Goal: Obtain resource: Download file/media

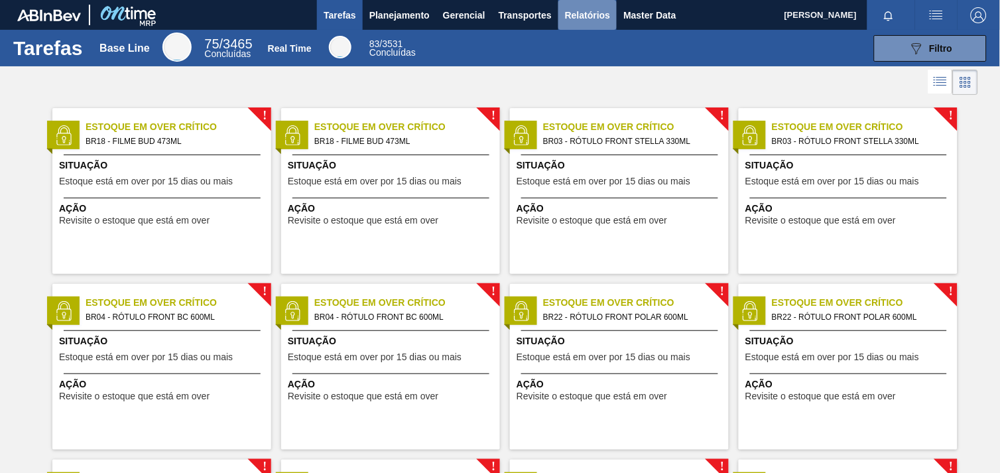
click at [582, 15] on span "Relatórios" at bounding box center [587, 15] width 45 height 16
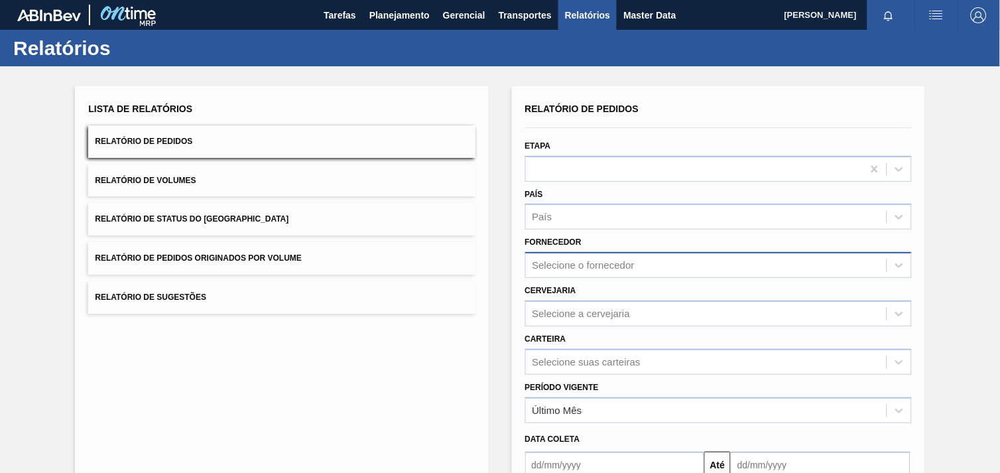
click at [608, 269] on div "Relatório de Pedidos Etapa País País Fornecedor Selecione o fornecedor Cervejar…" at bounding box center [718, 317] width 387 height 435
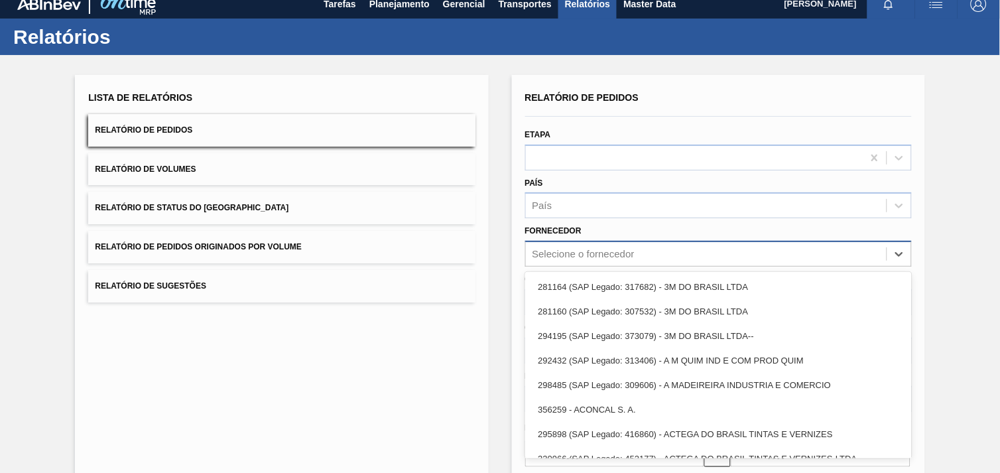
scroll to position [13, 0]
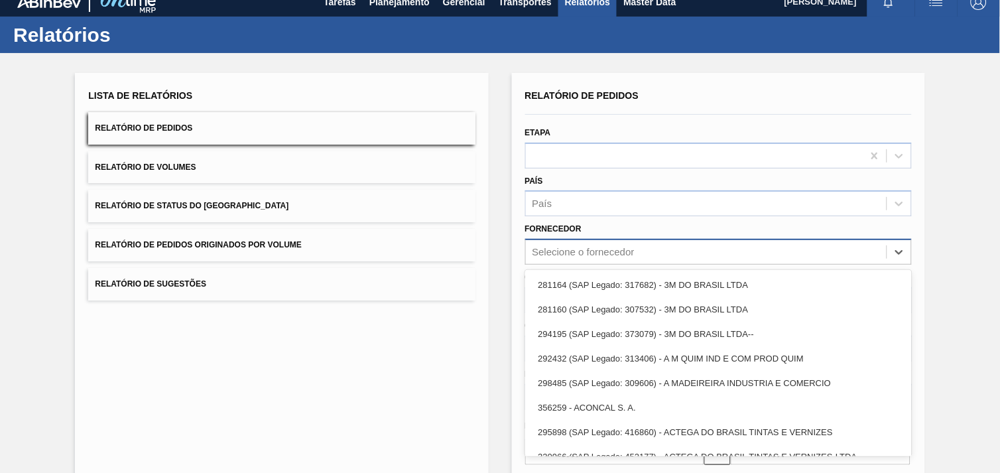
paste input "327541"
type input "327541"
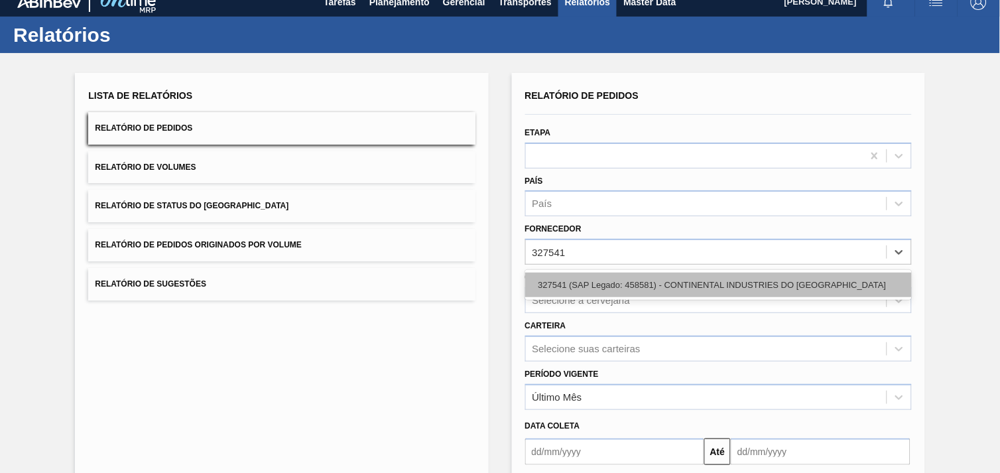
click at [626, 281] on div "327541 (SAP Legado: 458581) - CONTINENTAL INDUSTRIES DO [GEOGRAPHIC_DATA]" at bounding box center [718, 285] width 387 height 25
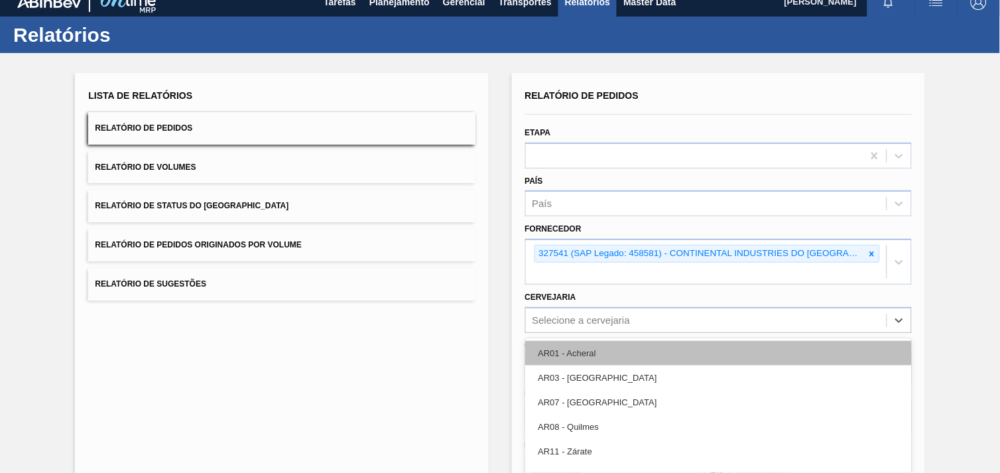
click at [622, 307] on div "option AR01 - Acheral focused, 1 of 92. 92 results available. Use Up and Down t…" at bounding box center [718, 320] width 387 height 26
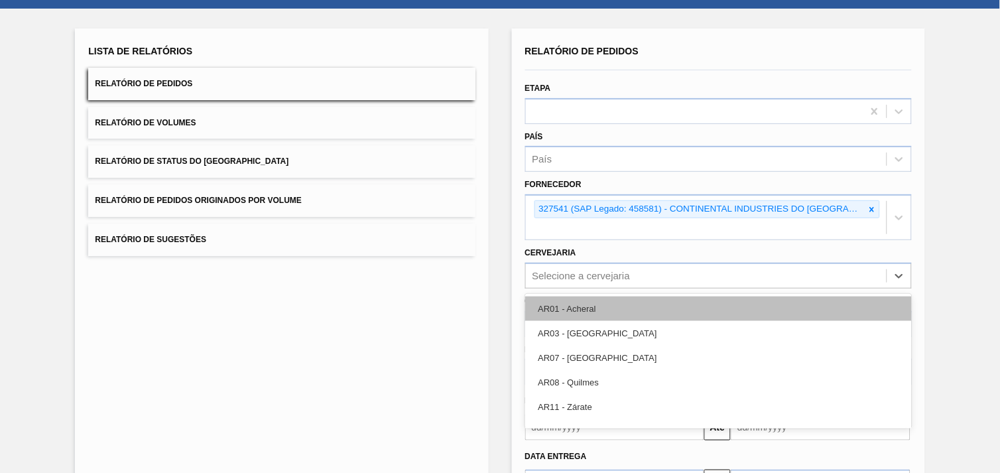
scroll to position [64, 0]
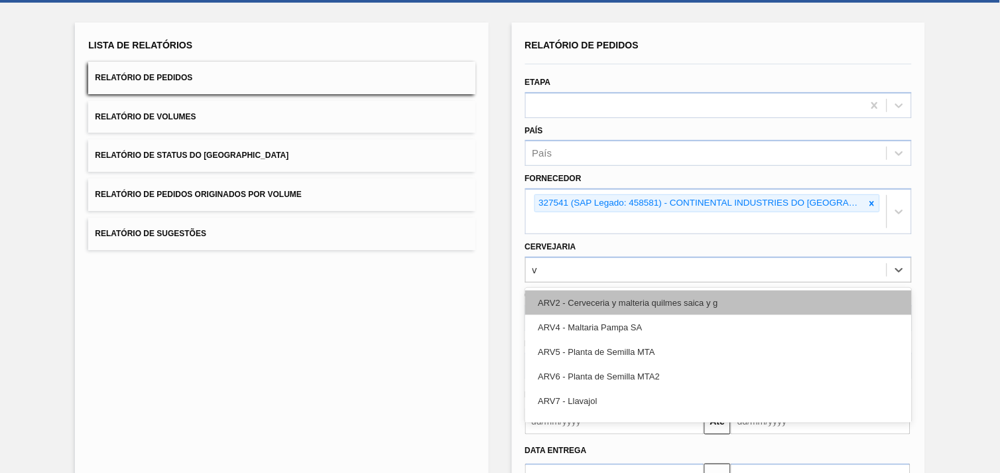
type input "v3"
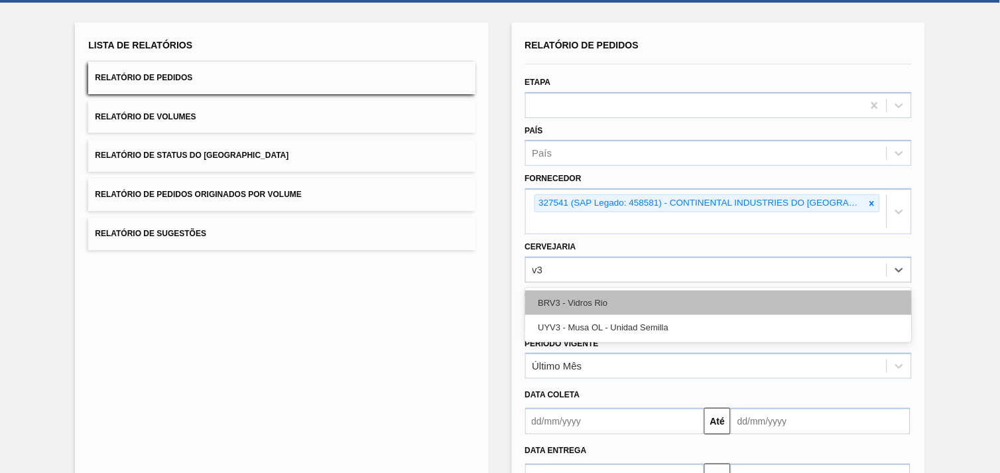
click at [618, 291] on div "BRV3 - Vidros Rio" at bounding box center [718, 303] width 387 height 25
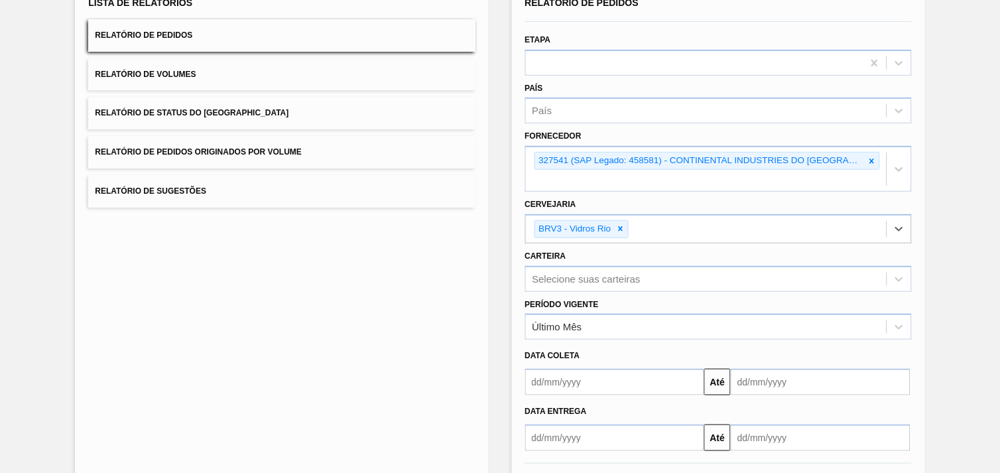
scroll to position [144, 0]
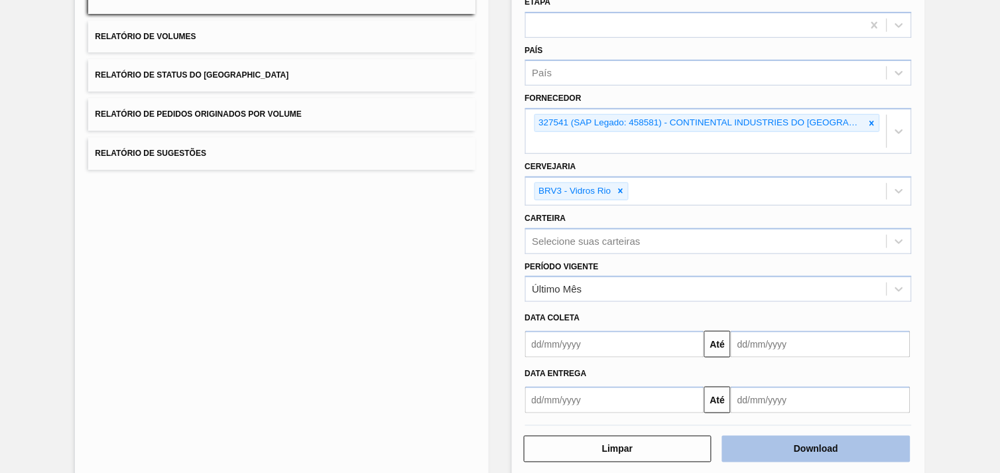
click at [858, 436] on button "Download" at bounding box center [816, 449] width 188 height 27
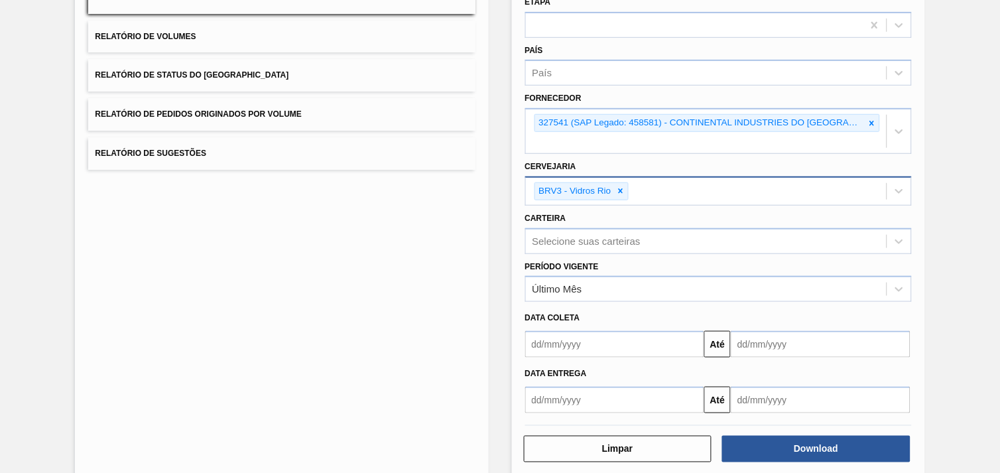
click at [622, 186] on icon at bounding box center [620, 190] width 9 height 9
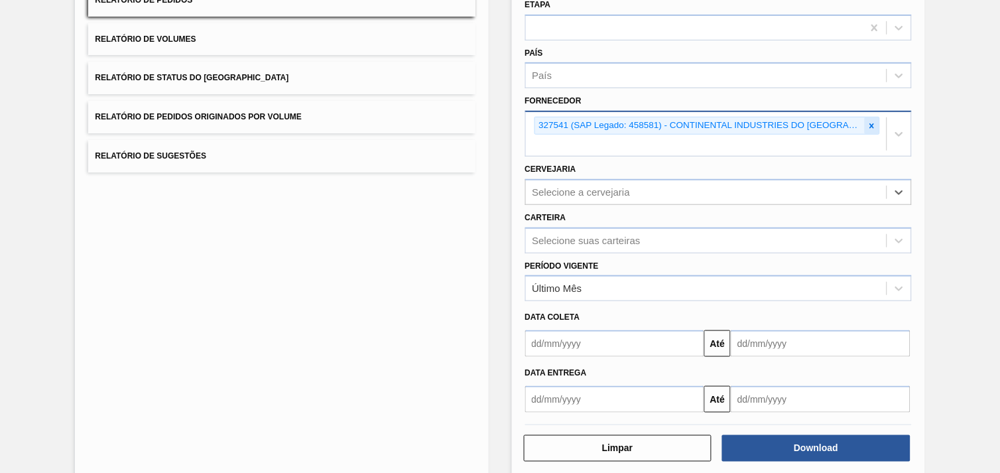
click at [870, 123] on icon at bounding box center [872, 125] width 5 height 5
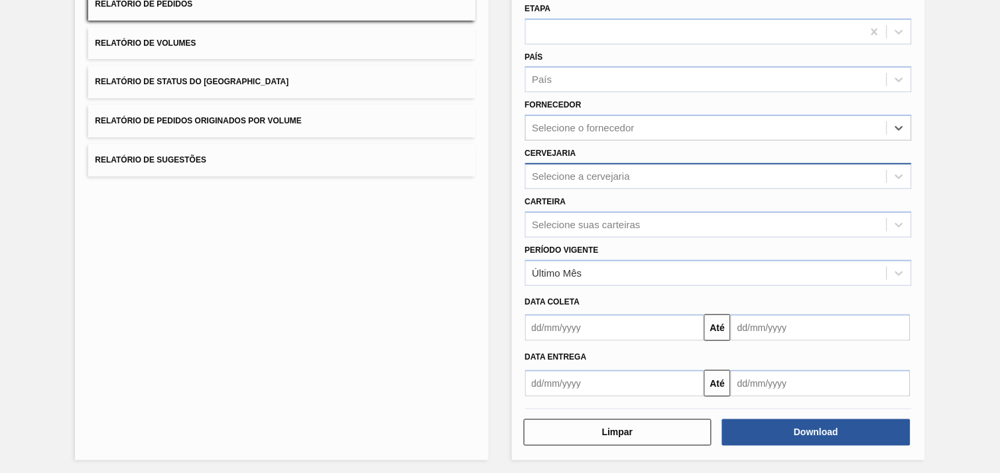
click at [615, 170] on div "Selecione a cervejaria" at bounding box center [582, 175] width 98 height 11
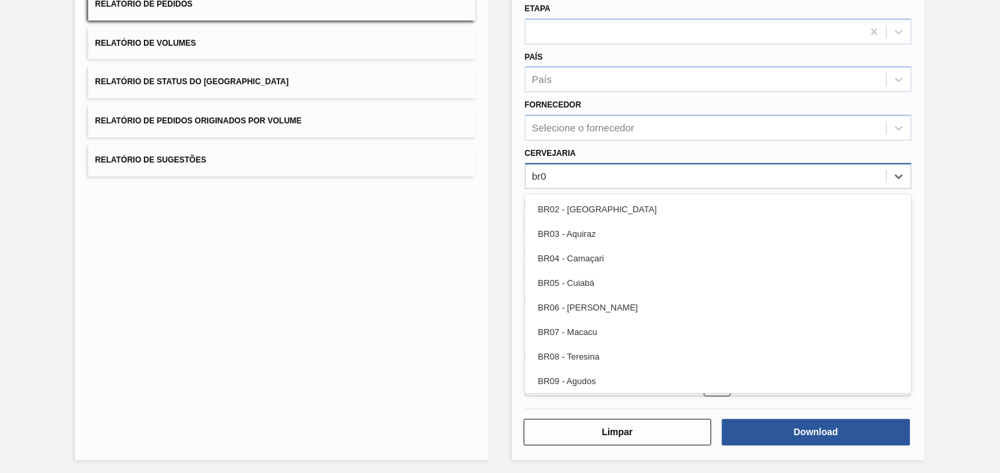
type input "br02"
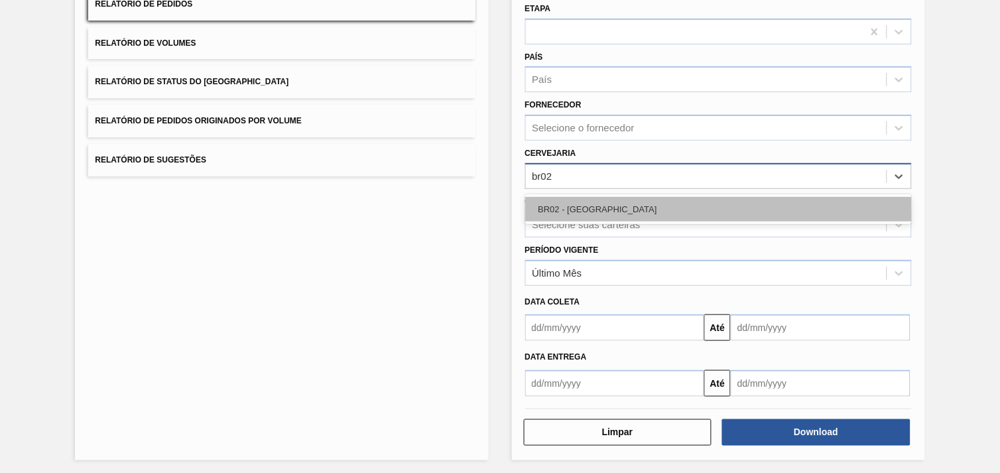
click at [597, 210] on div "BR02 - [GEOGRAPHIC_DATA]" at bounding box center [718, 209] width 387 height 25
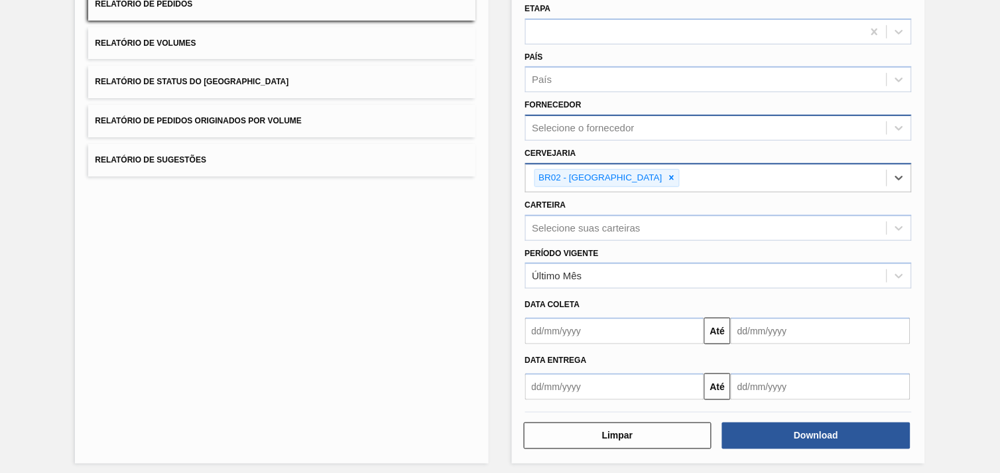
click at [612, 136] on div "Selecione o fornecedor" at bounding box center [718, 128] width 387 height 26
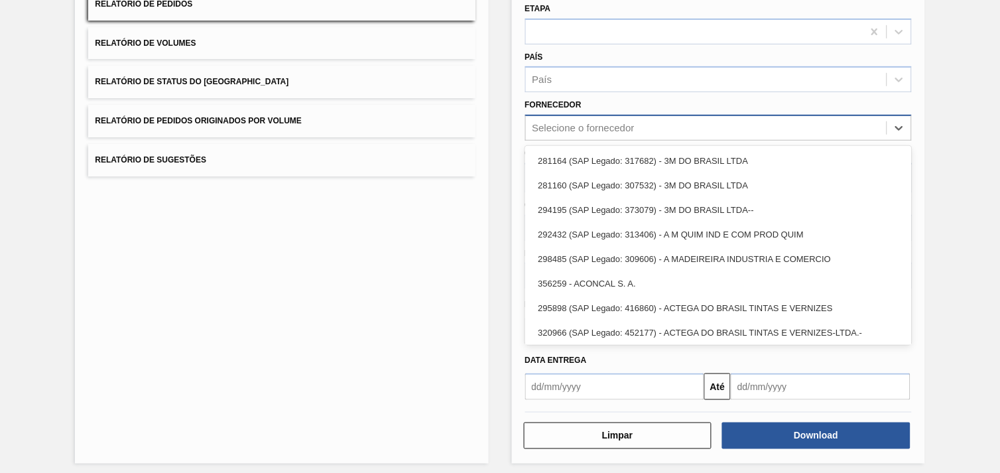
paste input "327858"
type input "327858"
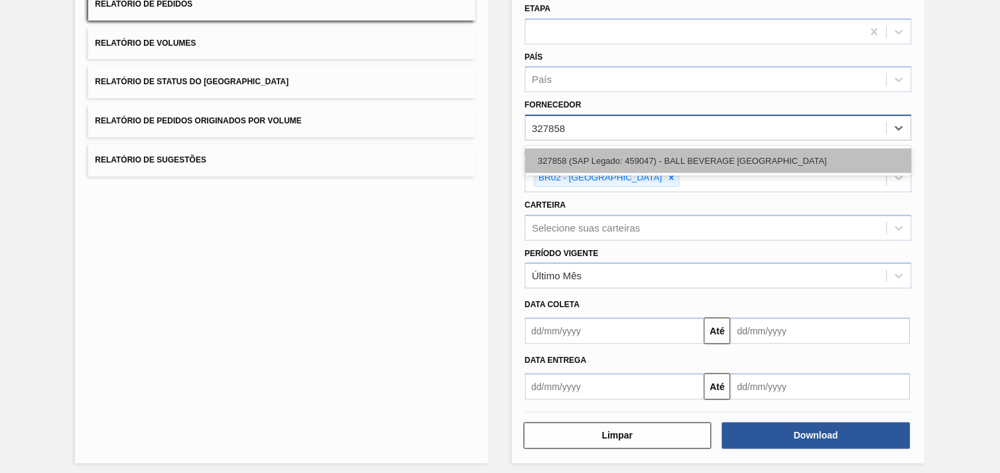
click at [626, 150] on div "327858 (SAP Legado: 459047) - BALL BEVERAGE [GEOGRAPHIC_DATA]" at bounding box center [718, 161] width 387 height 25
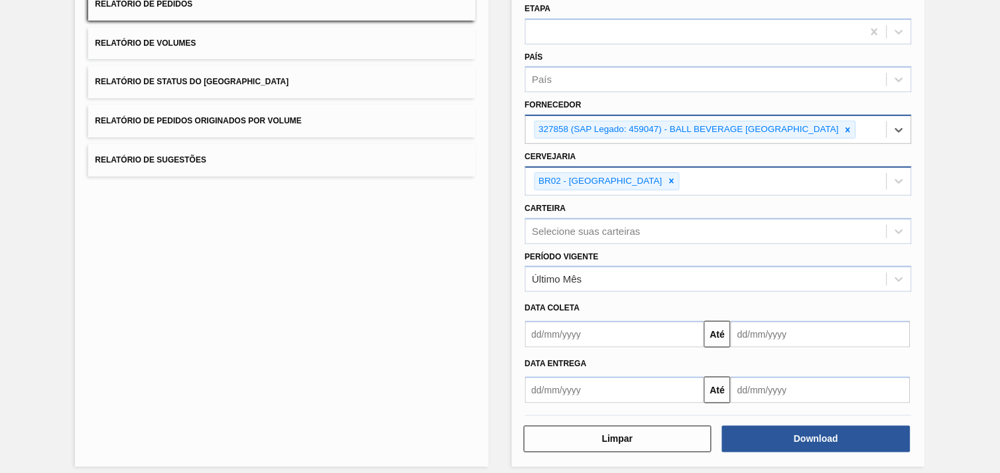
click at [798, 425] on div "Download" at bounding box center [817, 439] width 199 height 29
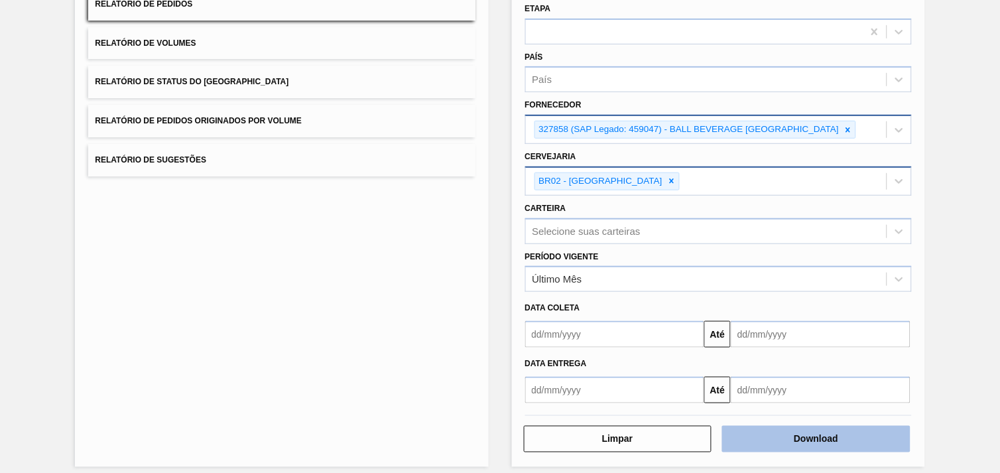
click at [836, 439] on button "Download" at bounding box center [816, 439] width 188 height 27
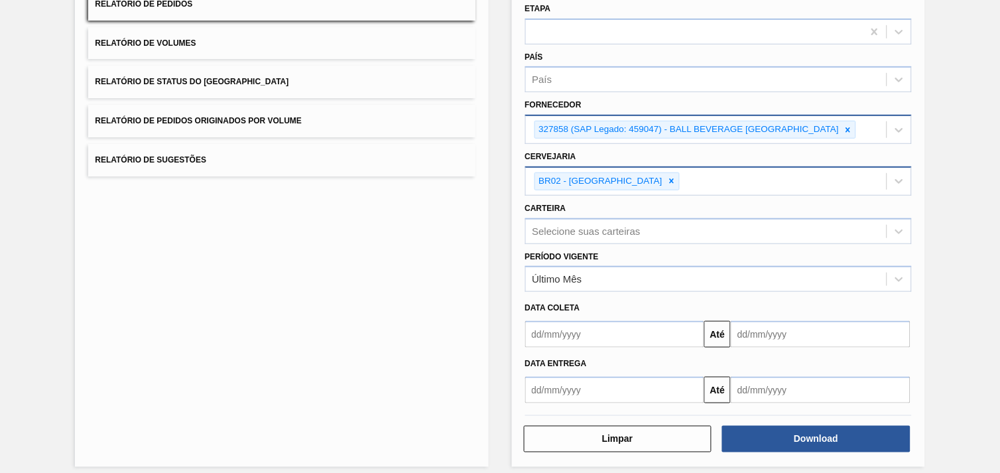
drag, startPoint x: 956, startPoint y: 117, endPoint x: 959, endPoint y: 94, distance: 23.4
click at [959, 94] on div "Lista de Relatórios Relatório de Pedidos Relatório de Volumes Relatório de Stat…" at bounding box center [500, 206] width 1000 height 555
